Goal: Information Seeking & Learning: Compare options

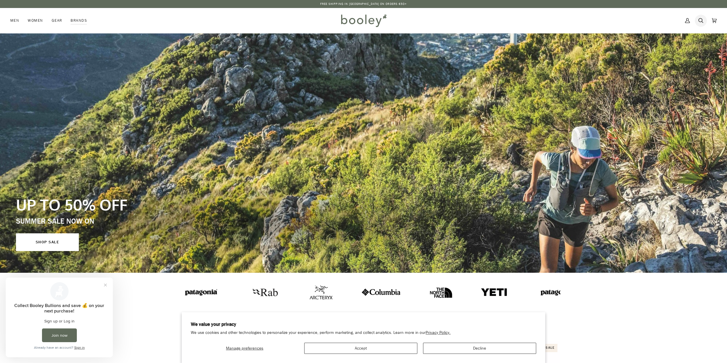
click at [702, 21] on icon at bounding box center [701, 20] width 5 height 5
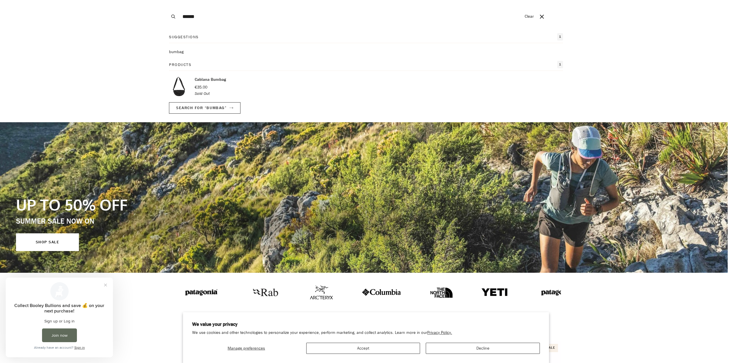
type input "******"
click at [167, 0] on button "Search" at bounding box center [173, 16] width 13 height 33
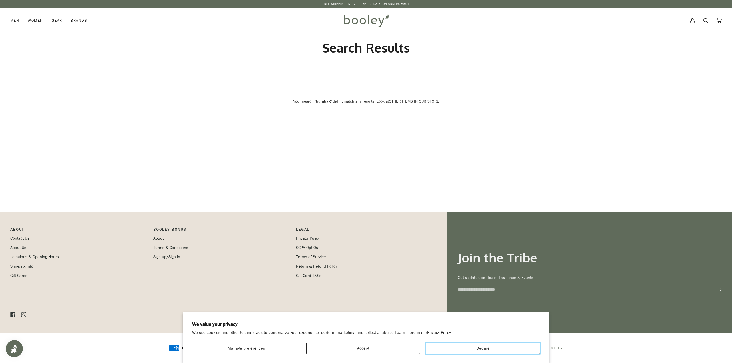
click at [479, 351] on button "Decline" at bounding box center [482, 348] width 114 height 11
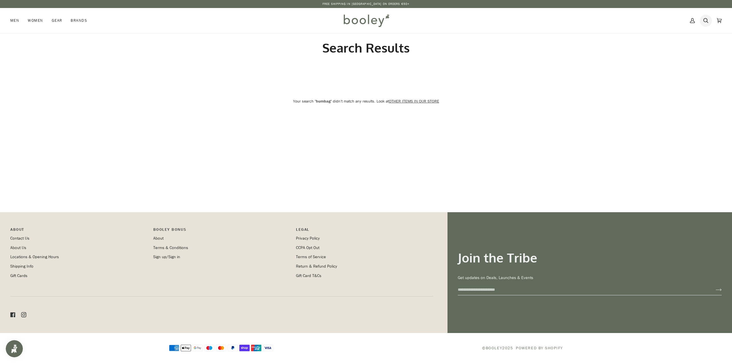
click at [706, 22] on icon at bounding box center [705, 20] width 5 height 5
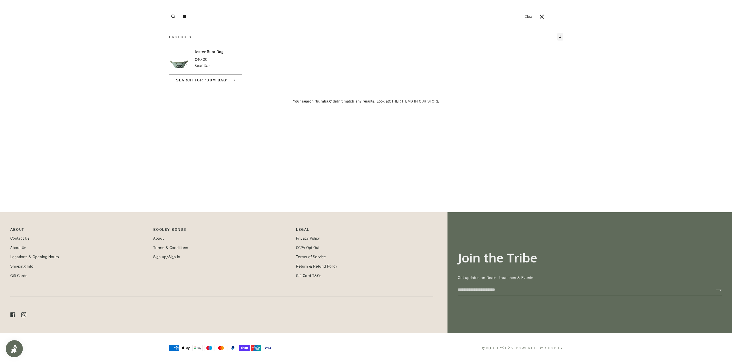
type input "*"
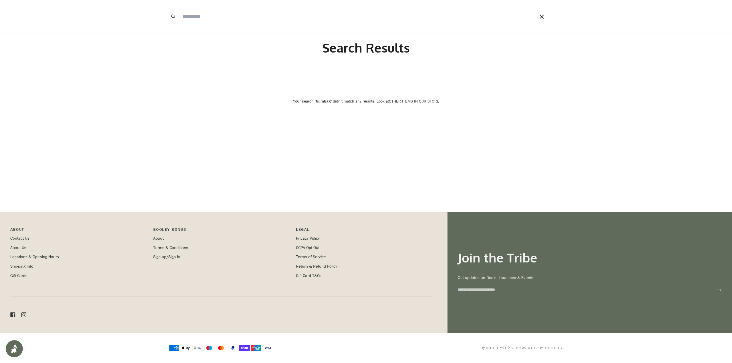
click at [541, 17] on icon "Close" at bounding box center [541, 17] width 4 height 4
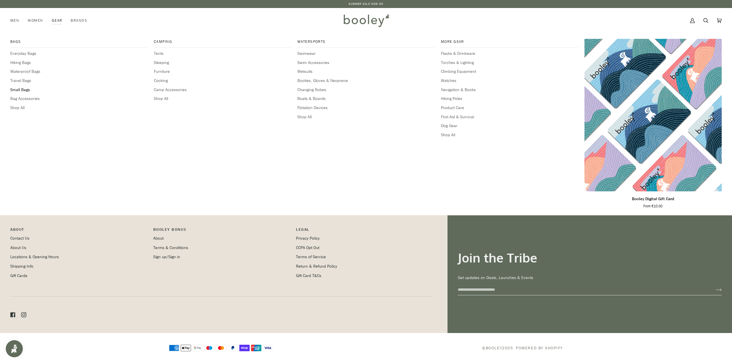
click at [26, 90] on span "Small Bags" at bounding box center [78, 90] width 137 height 6
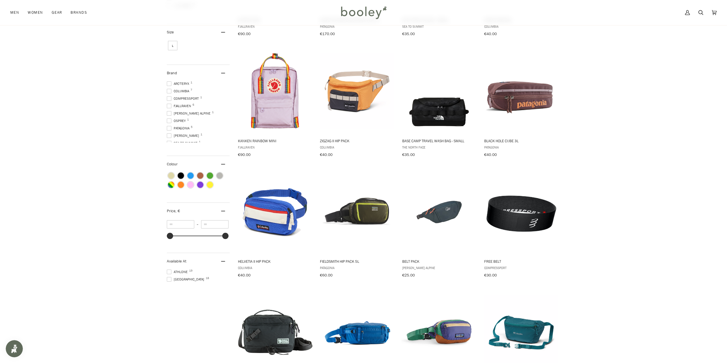
scroll to position [200, 0]
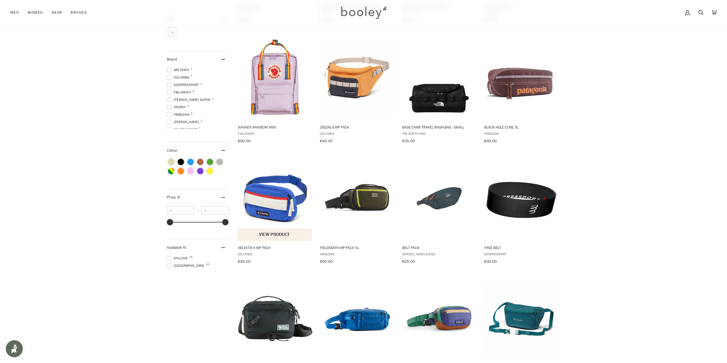
click at [263, 199] on img "Helvetia II Hip Pack" at bounding box center [275, 198] width 76 height 76
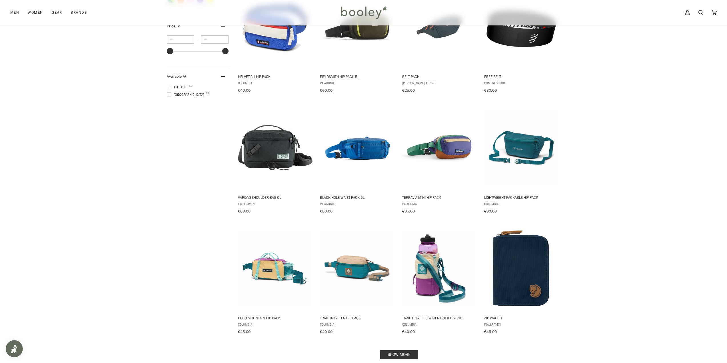
scroll to position [371, 0]
click at [357, 264] on img "Trail Traveler Hip Pack" at bounding box center [357, 268] width 76 height 76
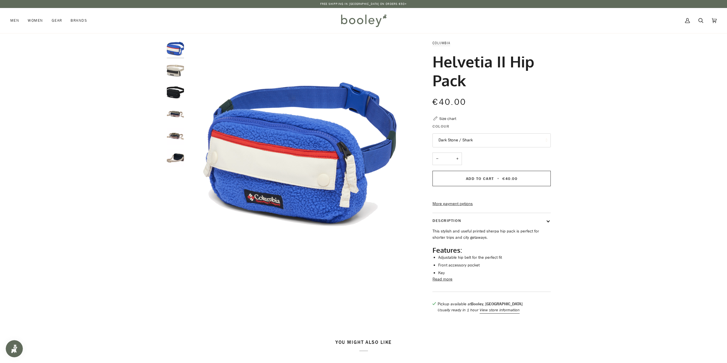
click at [176, 73] on img "Helvetia II Hip Pack" at bounding box center [175, 70] width 17 height 17
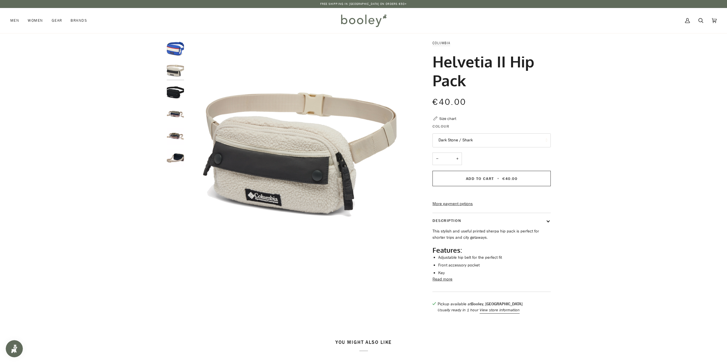
click at [176, 93] on img "Helvetia II Hip Pack" at bounding box center [175, 92] width 17 height 17
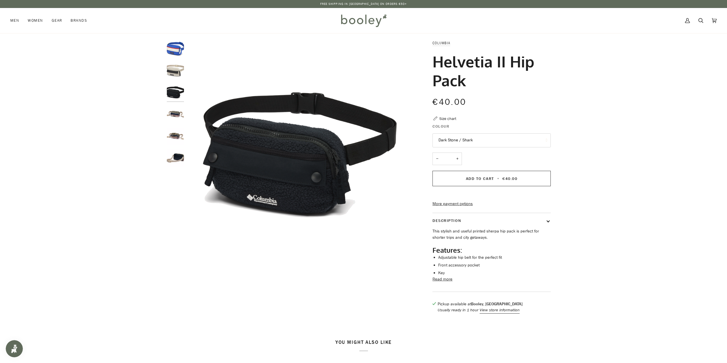
click at [174, 111] on img "Helvetia II Hip Pack" at bounding box center [175, 114] width 17 height 17
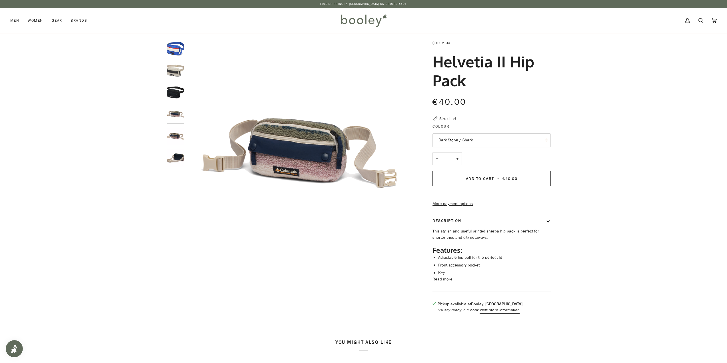
click at [176, 135] on img "Helvetia II Hip Pack" at bounding box center [175, 136] width 17 height 17
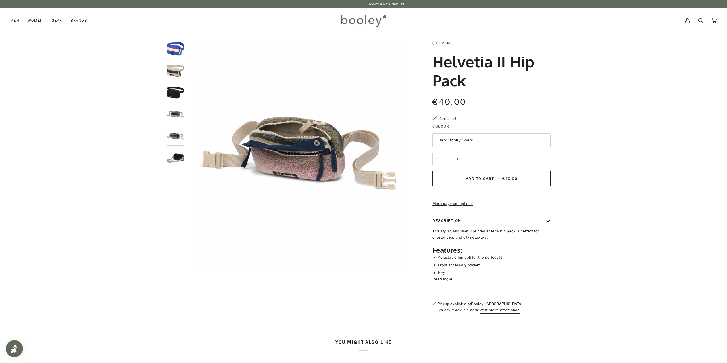
click at [172, 153] on img "Helvetia II Hip Pack" at bounding box center [175, 157] width 17 height 17
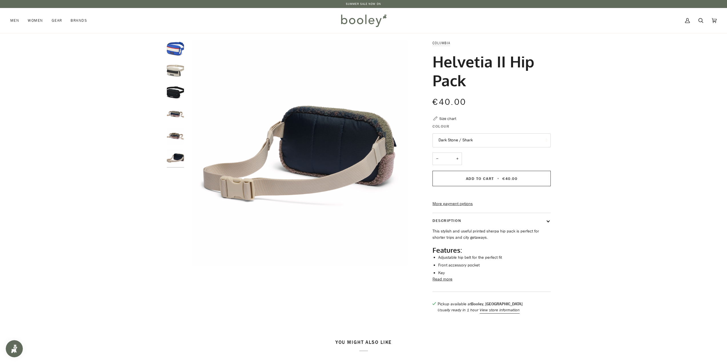
click at [178, 51] on img "Helvetia II Hip Pack" at bounding box center [175, 48] width 17 height 17
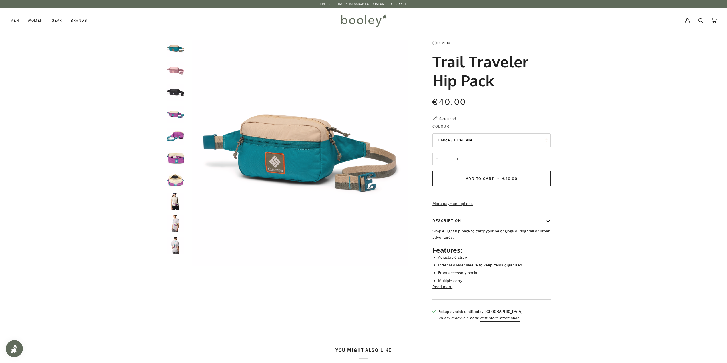
click at [174, 66] on img "Columbia Trail Traveler Hip Pack Eraser Pink / Fig / Lemon Wash - Booley Galway" at bounding box center [175, 70] width 17 height 17
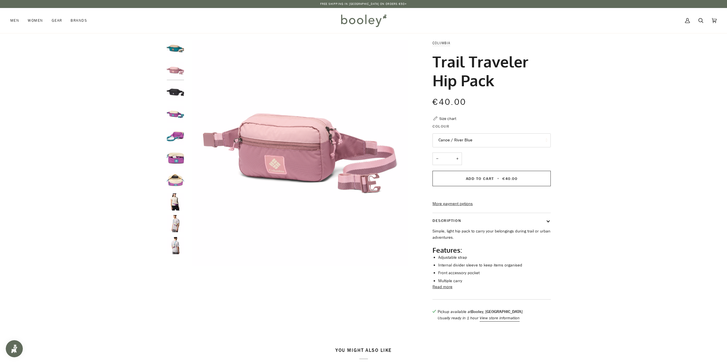
click at [177, 84] on img "Columbia Trail Traveler Hip Pack Black - Booley Galway" at bounding box center [175, 92] width 17 height 17
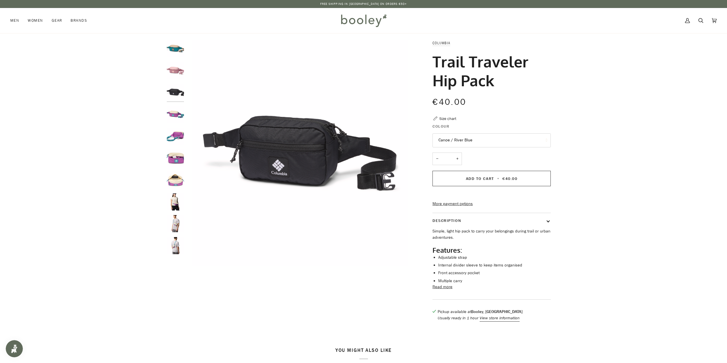
click at [176, 105] on div at bounding box center [177, 149] width 20 height 219
click at [175, 111] on img "Columbia Trail Traveler Hip Pack Black Lemon Wash / Razzle / River Blue - Boole…" at bounding box center [175, 114] width 17 height 17
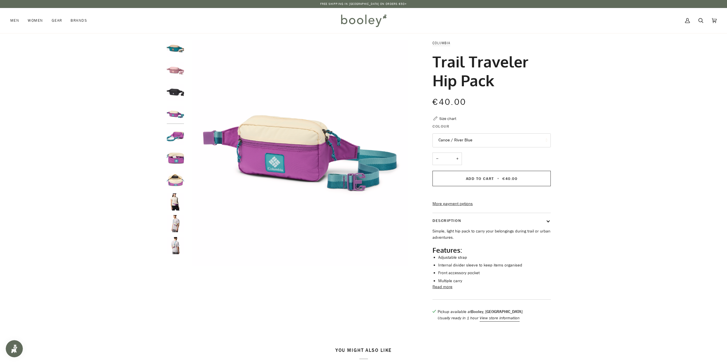
click at [177, 133] on img "Columbia Trail Traveler Hip Pack Black Lemon Wash / Razzle / River Blue - Boole…" at bounding box center [175, 136] width 17 height 17
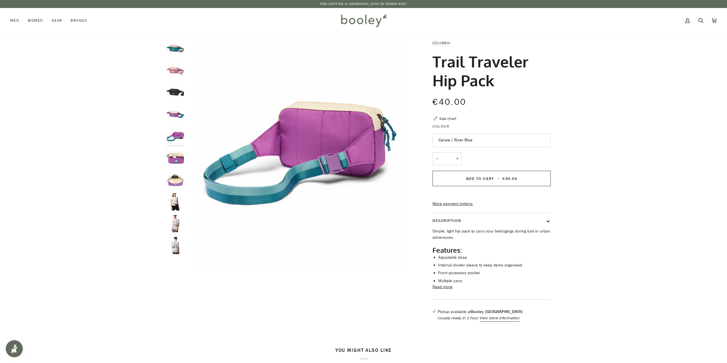
click at [176, 159] on img "Columbia Trail Traveler Hip Pack Black Lemon Wash / Razzle / River Blue - Boole…" at bounding box center [175, 157] width 17 height 17
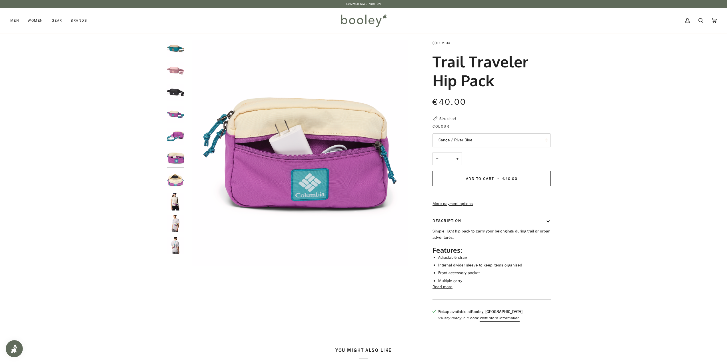
click at [175, 177] on img "Columbia Trail Traveler Hip Pack Black Lemon Wash / Razzle / River Blue - Boole…" at bounding box center [175, 179] width 17 height 17
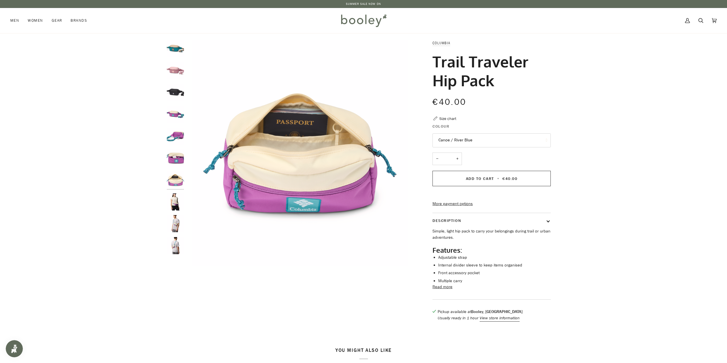
click at [171, 203] on img "Columbia Trail Traveler Hip Pack Black Lemon Wash / Razzle / River Blue - Boole…" at bounding box center [175, 201] width 17 height 17
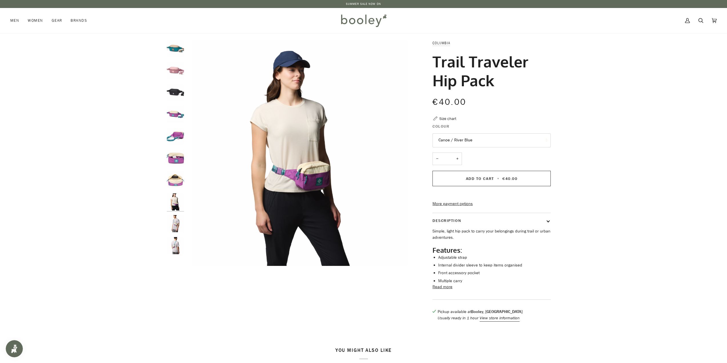
click at [172, 169] on div at bounding box center [177, 149] width 20 height 219
click at [177, 183] on img "Columbia Trail Traveler Hip Pack Black Lemon Wash / Razzle / River Blue - Boole…" at bounding box center [175, 179] width 17 height 17
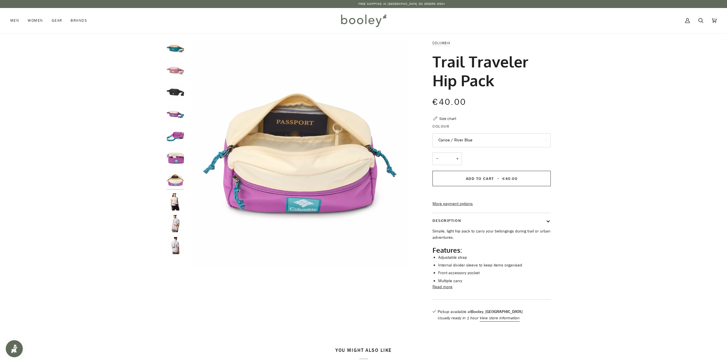
click at [177, 152] on img "Columbia Trail Traveler Hip Pack Black Lemon Wash / Razzle / River Blue - Boole…" at bounding box center [175, 157] width 17 height 17
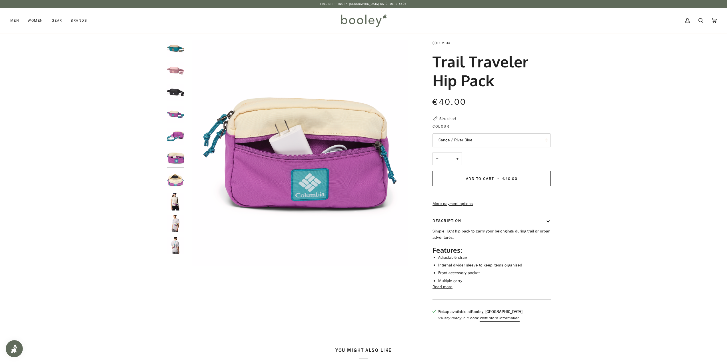
click at [176, 132] on img "Columbia Trail Traveler Hip Pack Black Lemon Wash / Razzle / River Blue - Boole…" at bounding box center [175, 136] width 17 height 17
